Goal: Information Seeking & Learning: Find specific fact

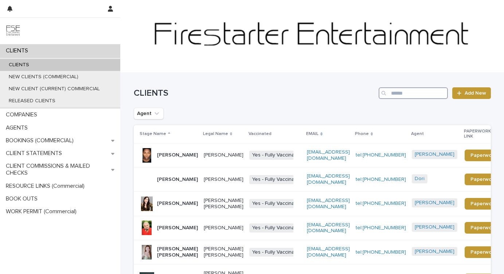
click at [401, 95] on input "Search" at bounding box center [413, 93] width 69 height 12
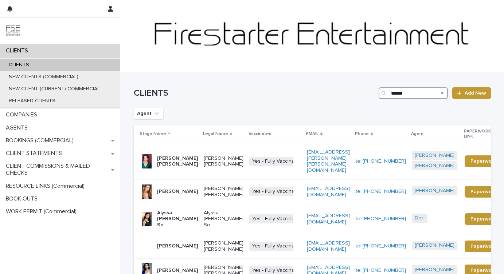
click at [398, 96] on input "******" at bounding box center [413, 93] width 69 height 12
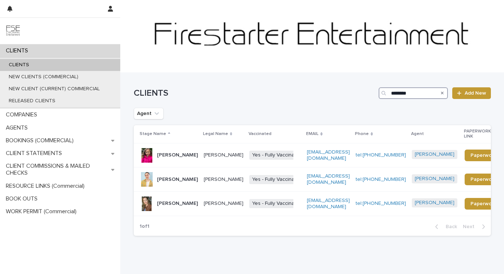
click at [398, 95] on input "********" at bounding box center [413, 93] width 69 height 12
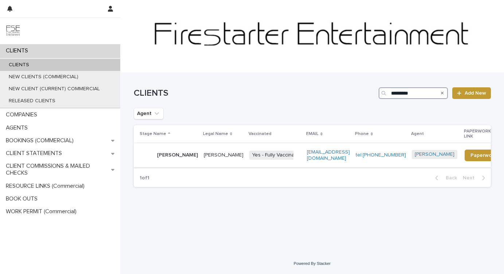
type input "*********"
click at [160, 152] on p "[PERSON_NAME]" at bounding box center [177, 155] width 41 height 6
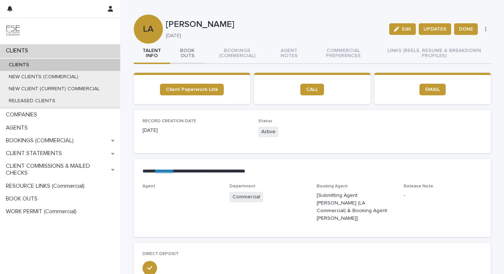
click at [186, 54] on button "BOOK OUTS" at bounding box center [187, 54] width 35 height 20
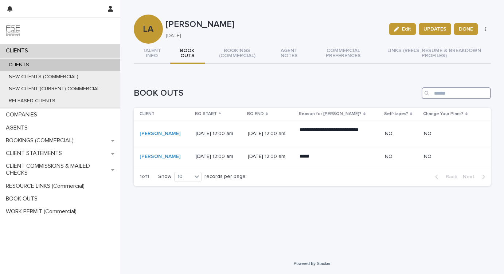
click at [444, 90] on input "Search" at bounding box center [456, 93] width 69 height 12
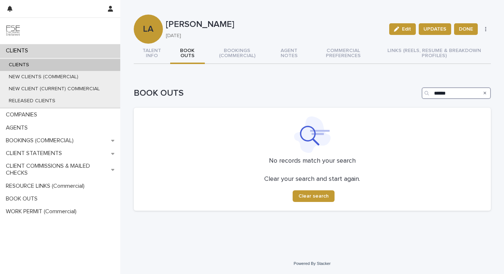
type input "******"
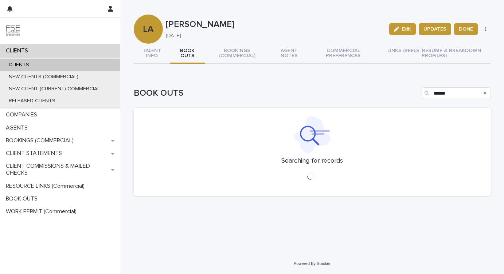
click at [36, 49] on div "CLIENTS" at bounding box center [60, 50] width 120 height 13
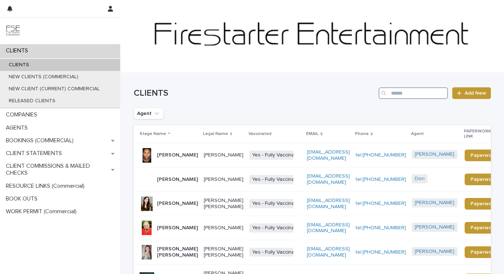
click at [444, 91] on input "Search" at bounding box center [413, 93] width 69 height 12
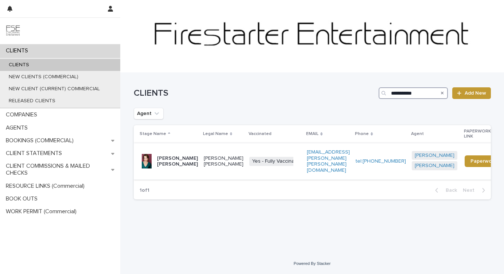
type input "**********"
click at [180, 157] on p "[PERSON_NAME] [PERSON_NAME]" at bounding box center [177, 162] width 41 height 12
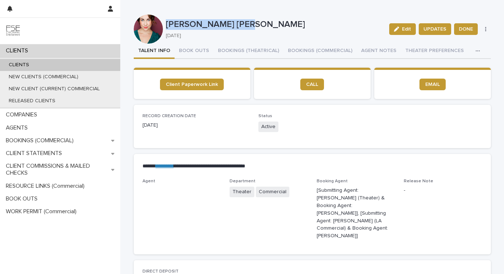
drag, startPoint x: 166, startPoint y: 24, endPoint x: 260, endPoint y: 24, distance: 93.7
click at [260, 24] on p "[PERSON_NAME] [PERSON_NAME]" at bounding box center [275, 24] width 218 height 11
copy p "[PERSON_NAME] [PERSON_NAME]"
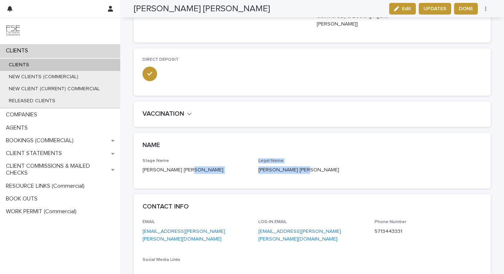
drag, startPoint x: 308, startPoint y: 150, endPoint x: 253, endPoint y: 150, distance: 54.7
click at [253, 159] on div "Stage Name [PERSON_NAME] [PERSON_NAME] Legal Name [PERSON_NAME] [PERSON_NAME]" at bounding box center [313, 170] width 340 height 22
drag, startPoint x: 303, startPoint y: 152, endPoint x: 258, endPoint y: 148, distance: 45.4
click at [258, 159] on div "Stage Name [PERSON_NAME] [PERSON_NAME] Legal Name [PERSON_NAME] [PERSON_NAME]" at bounding box center [313, 170] width 340 height 22
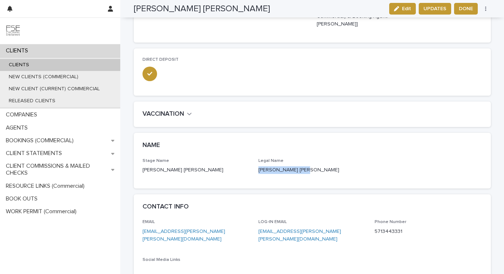
copy p "[PERSON_NAME] [PERSON_NAME]"
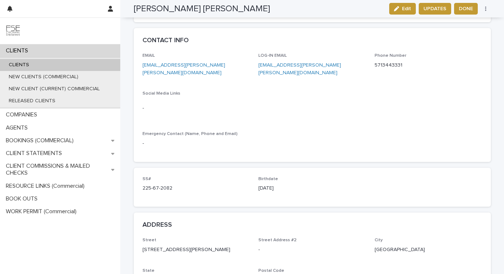
scroll to position [496, 0]
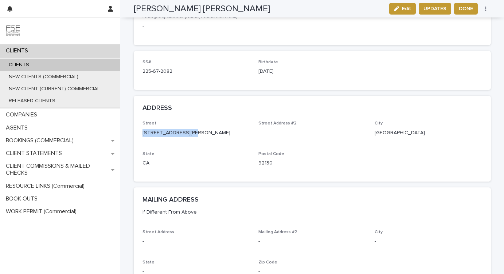
drag, startPoint x: 142, startPoint y: 102, endPoint x: 201, endPoint y: 104, distance: 59.1
click at [201, 121] on div "[GEOGRAPHIC_DATA][PERSON_NAME] Address #[GEOGRAPHIC_DATA] [US_STATE] Postal Cod…" at bounding box center [312, 151] width 357 height 61
copy p "[STREET_ADDRESS][PERSON_NAME]"
click at [282, 160] on p "92130" at bounding box center [312, 164] width 108 height 8
drag, startPoint x: 371, startPoint y: 101, endPoint x: 417, endPoint y: 105, distance: 45.7
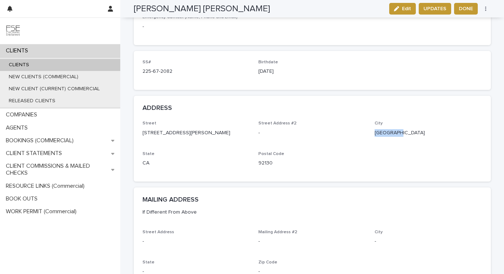
click at [417, 121] on div "[GEOGRAPHIC_DATA][PERSON_NAME] Address #[GEOGRAPHIC_DATA] [US_STATE] Postal Cod…" at bounding box center [313, 147] width 340 height 52
copy p "[GEOGRAPHIC_DATA]"
click at [328, 158] on div "92130" at bounding box center [312, 162] width 108 height 9
drag, startPoint x: 142, startPoint y: 134, endPoint x: 155, endPoint y: 134, distance: 13.1
click at [155, 160] on p "CA" at bounding box center [197, 164] width 108 height 8
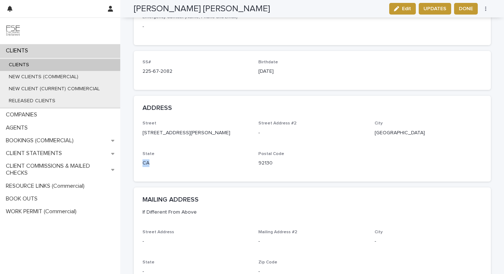
copy p "CA"
click at [239, 121] on div "Street [STREET_ADDRESS][PERSON_NAME]" at bounding box center [197, 132] width 108 height 22
drag, startPoint x: 257, startPoint y: 132, endPoint x: 293, endPoint y: 132, distance: 36.4
click at [293, 132] on div "[GEOGRAPHIC_DATA][PERSON_NAME] Address #[GEOGRAPHIC_DATA] [US_STATE] Postal Cod…" at bounding box center [313, 147] width 340 height 52
copy p "92130"
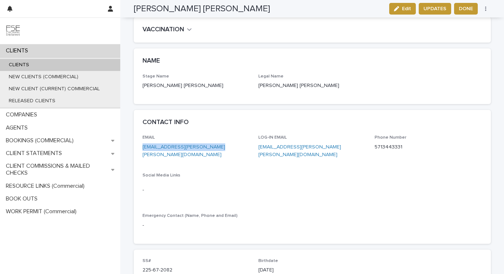
scroll to position [289, 0]
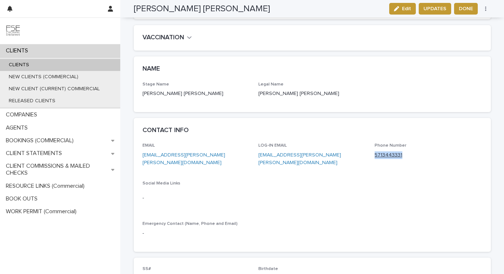
copy link "5713443331"
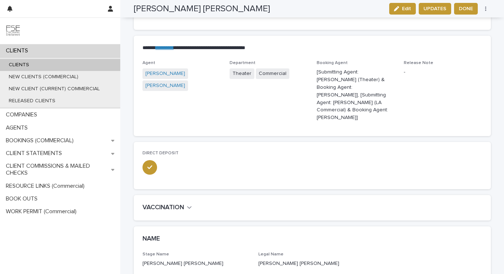
scroll to position [0, 0]
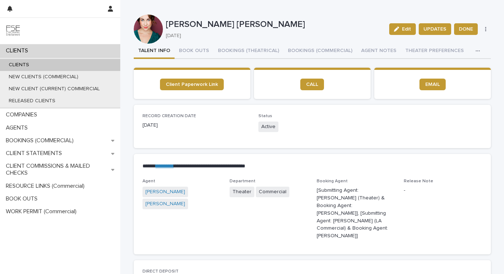
click at [144, 52] on button "TALENT INFO" at bounding box center [154, 51] width 41 height 15
click at [39, 52] on div "CLIENTS" at bounding box center [60, 50] width 120 height 13
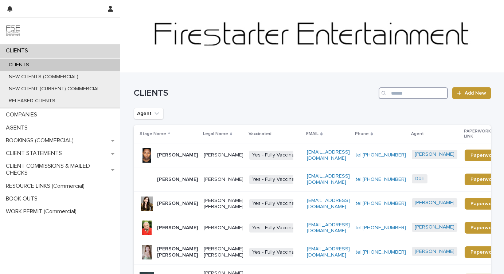
click at [407, 94] on input "Search" at bounding box center [413, 93] width 69 height 12
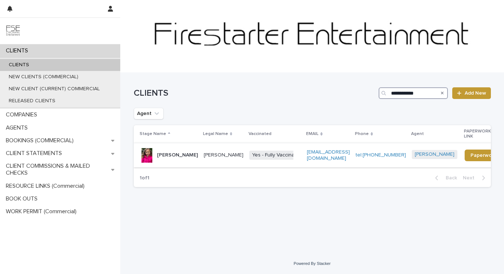
type input "**********"
click at [180, 158] on p "[PERSON_NAME]" at bounding box center [177, 155] width 41 height 6
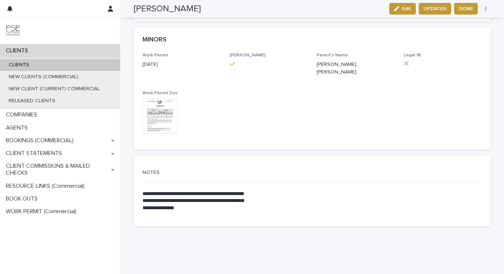
scroll to position [1471, 0]
click at [70, 54] on div "CLIENTS" at bounding box center [60, 50] width 120 height 13
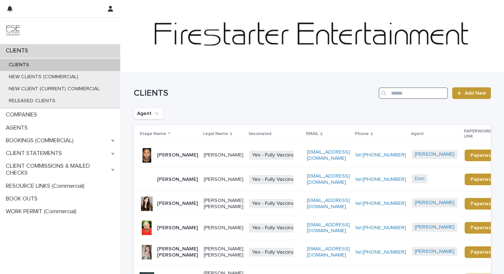
click at [412, 91] on input "Search" at bounding box center [413, 93] width 69 height 12
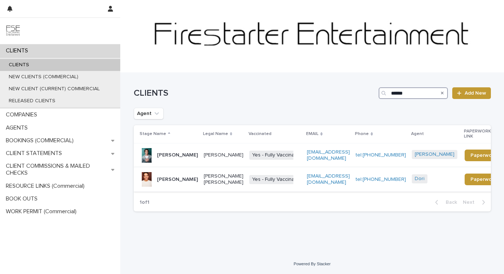
type input "******"
click at [167, 181] on p "[PERSON_NAME]" at bounding box center [177, 180] width 41 height 6
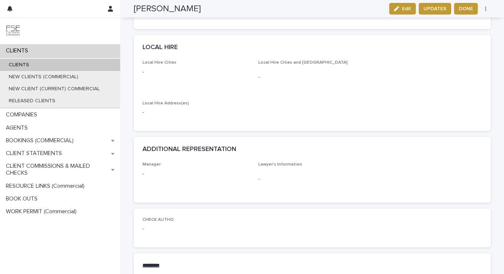
scroll to position [732, 0]
